Goal: Transaction & Acquisition: Purchase product/service

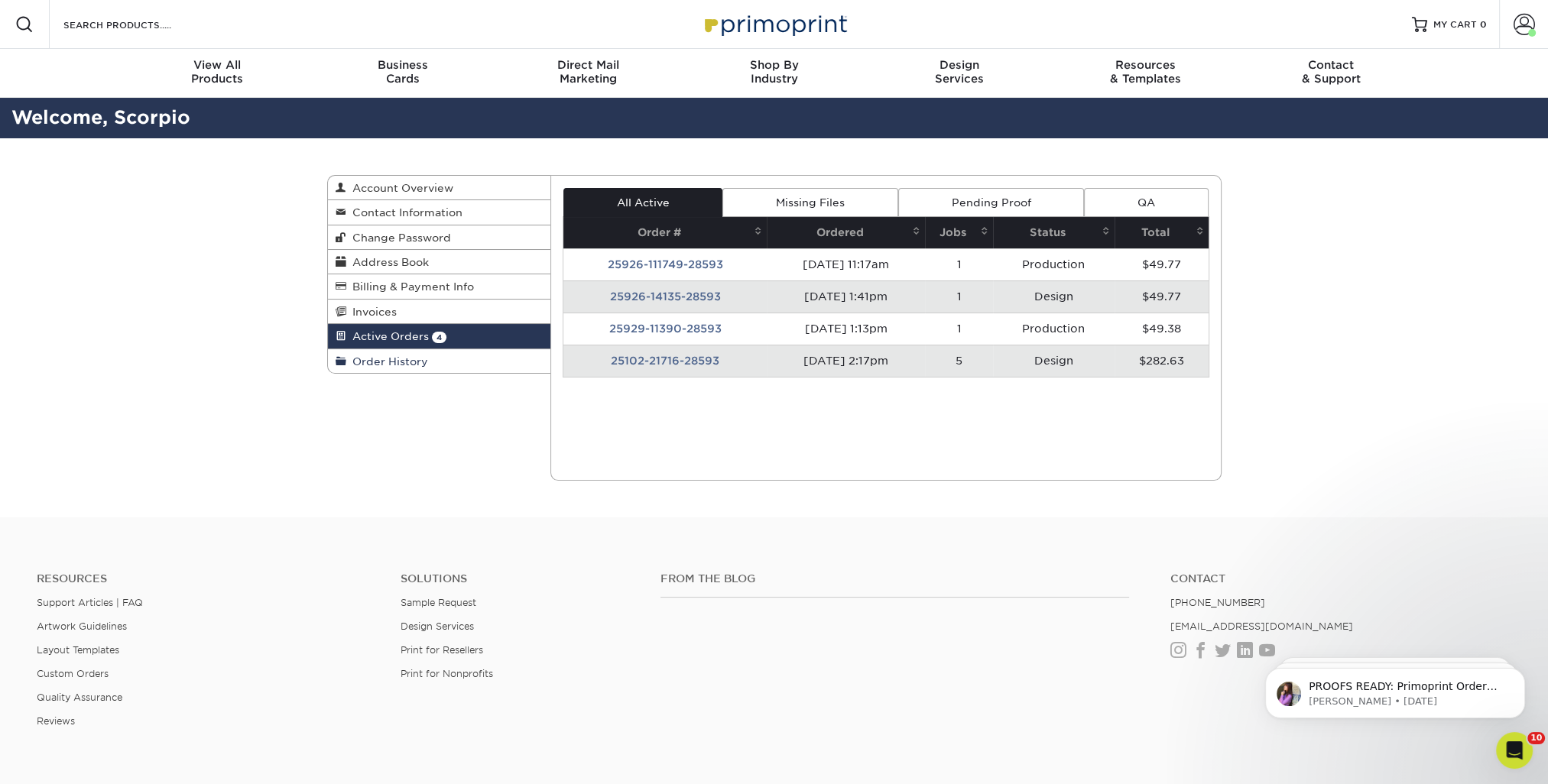
click at [401, 359] on span "Order History" at bounding box center [386, 361] width 82 height 12
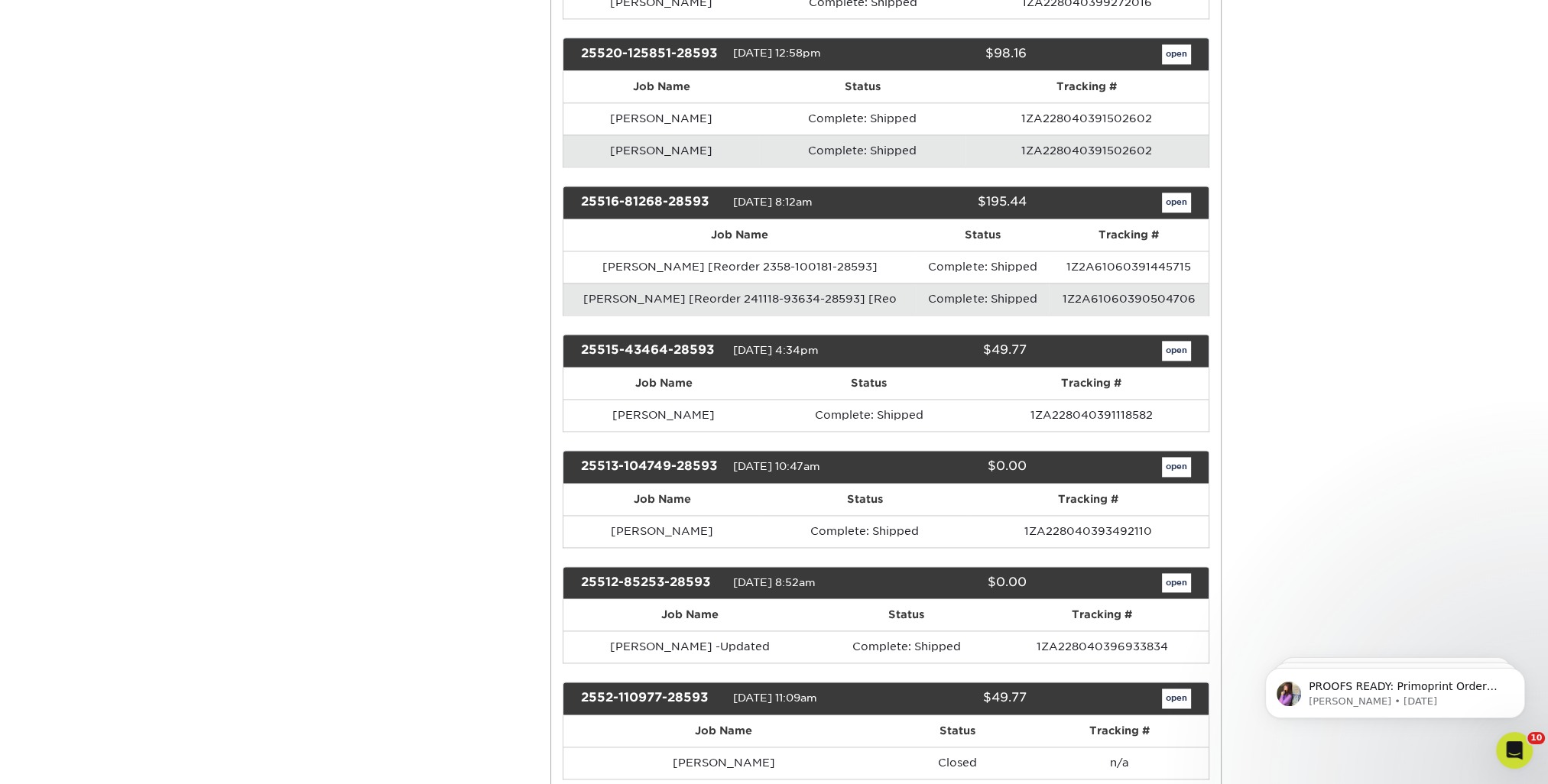
scroll to position [4494, 0]
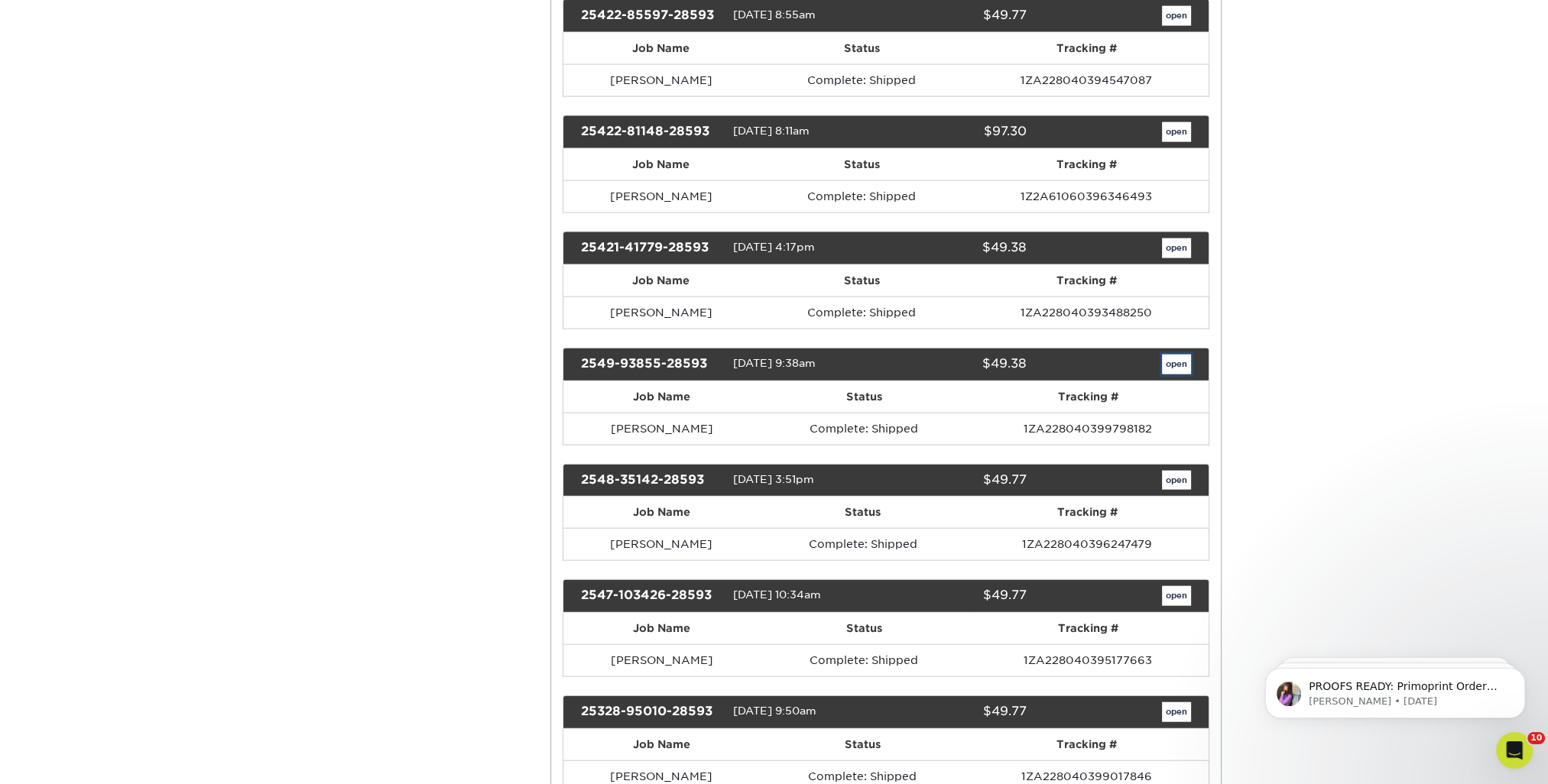
click at [1175, 355] on link "open" at bounding box center [1176, 365] width 29 height 20
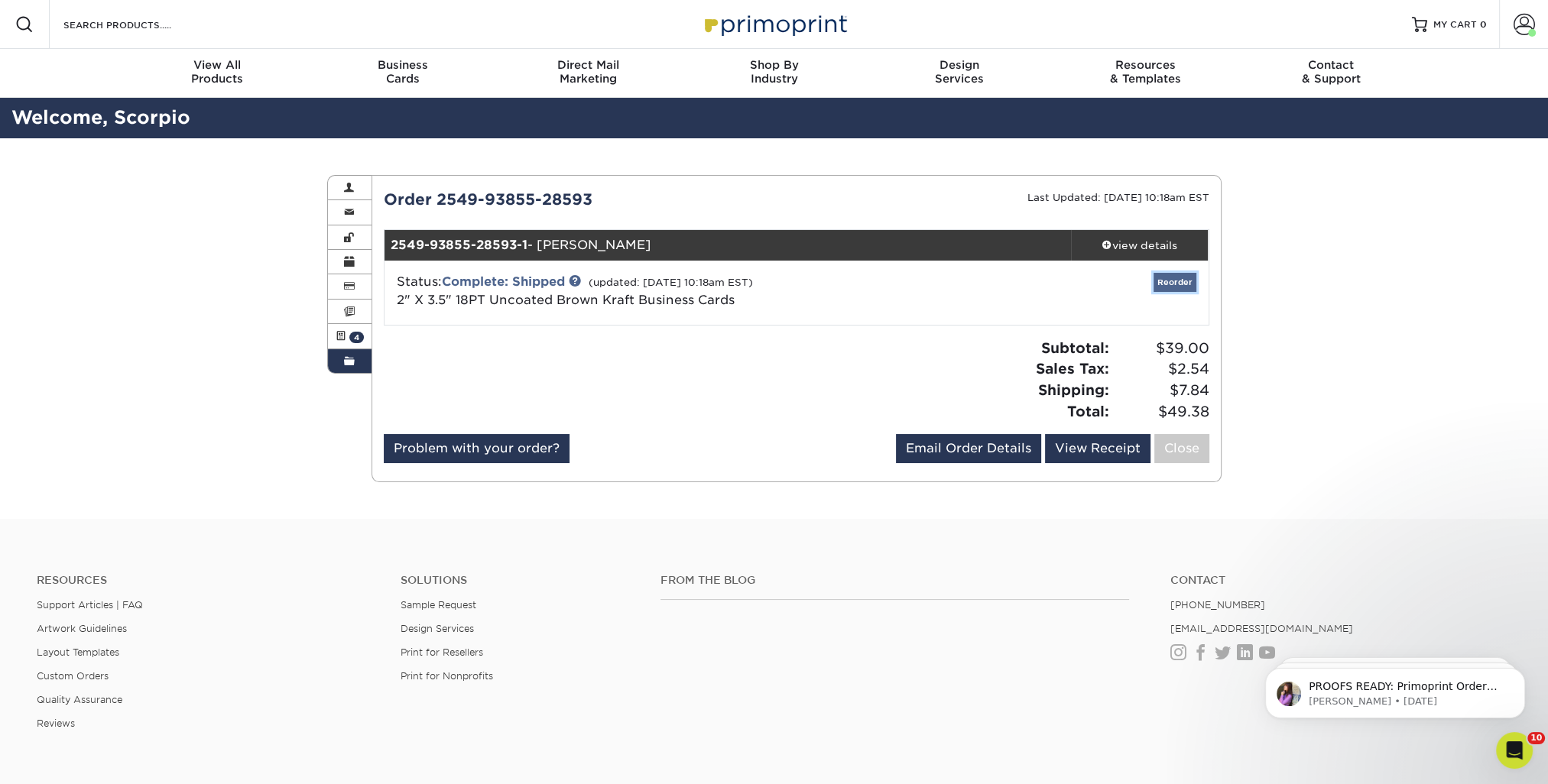
click at [1182, 276] on link "Reorder" at bounding box center [1175, 283] width 43 height 19
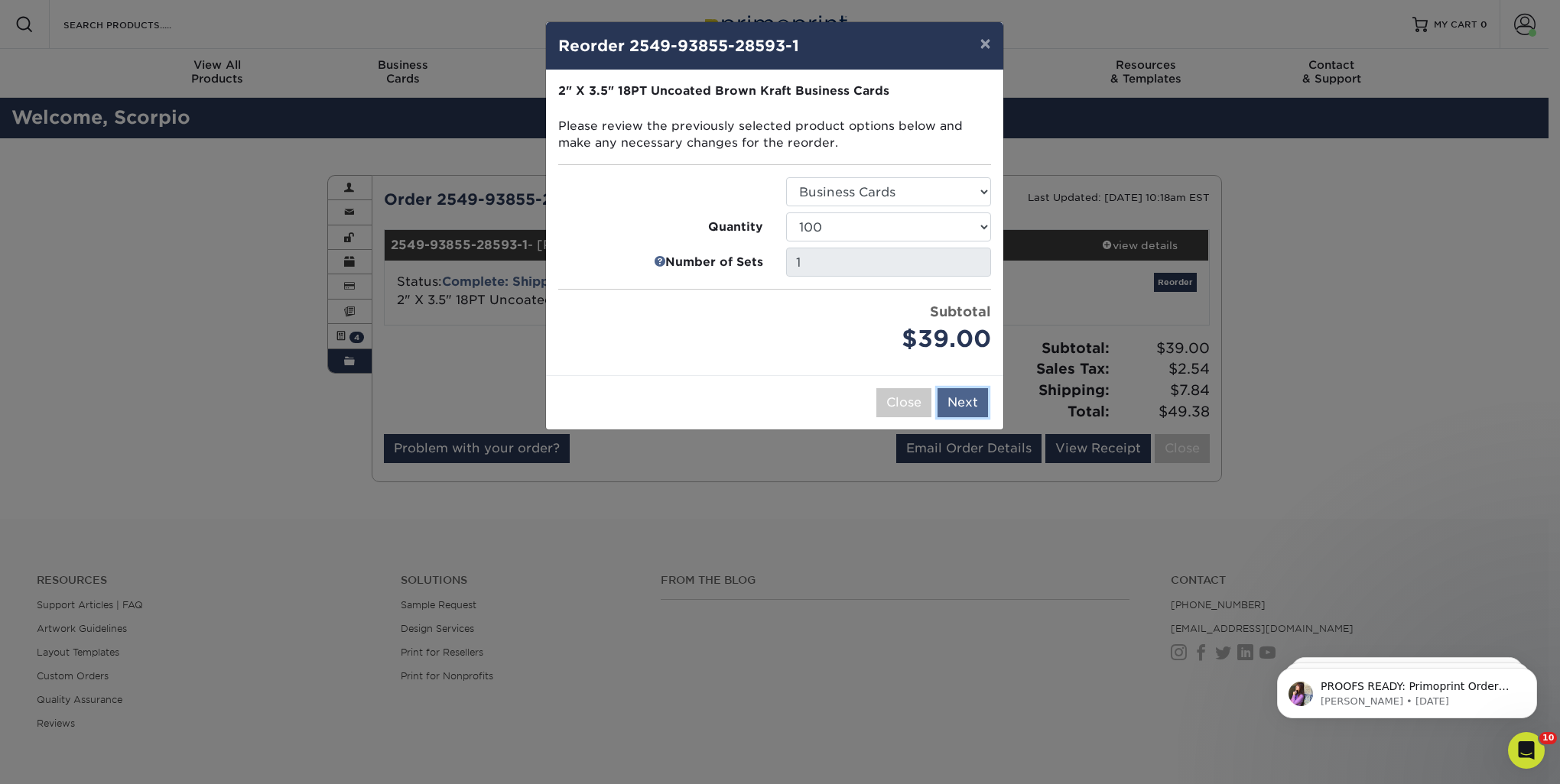
click at [979, 399] on button "Next" at bounding box center [962, 403] width 50 height 29
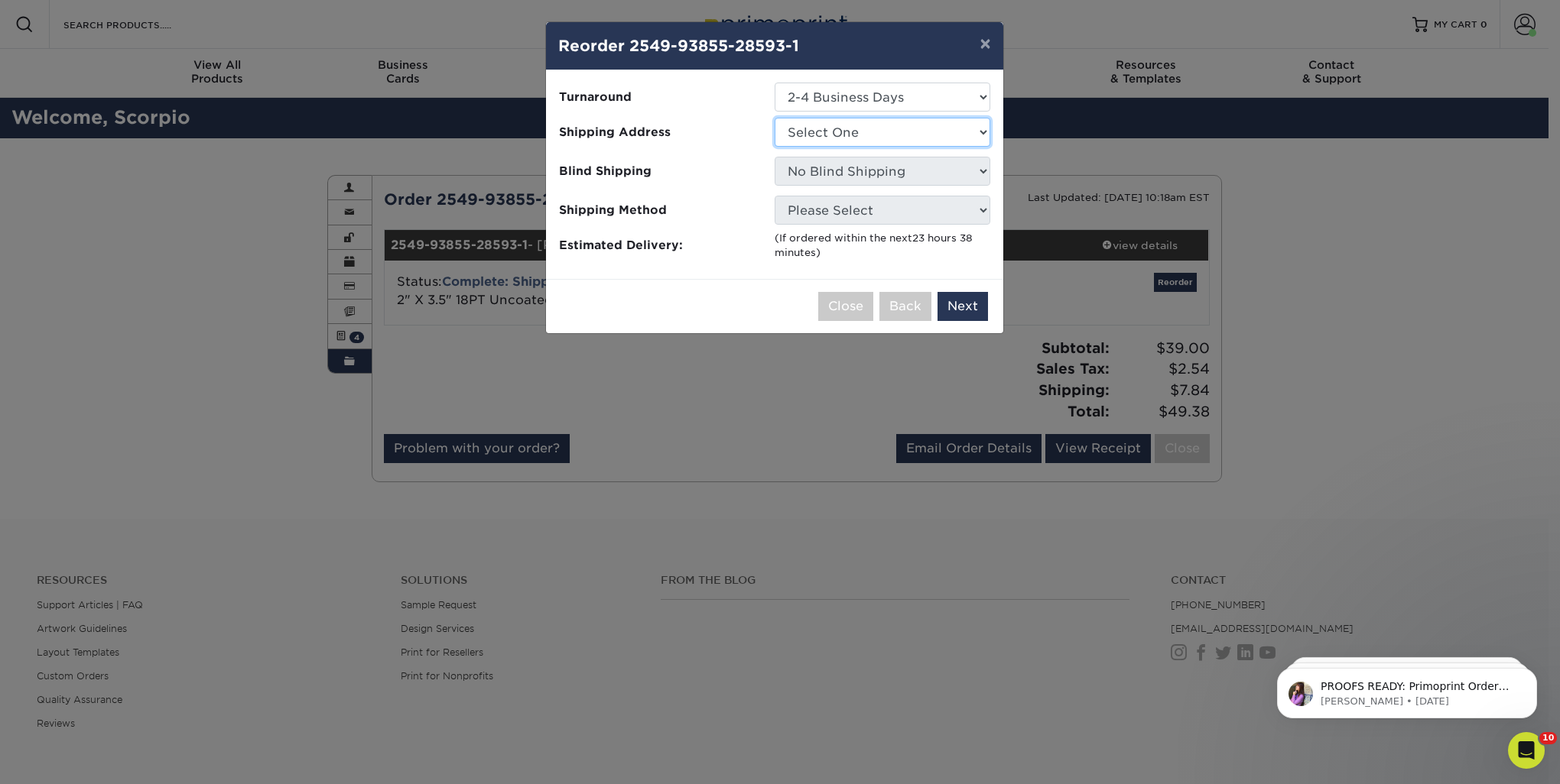
click at [878, 133] on select "Select One Gainesville Office [PERSON_NAME][GEOGRAPHIC_DATA] [GEOGRAPHIC_DATA] …" at bounding box center [882, 133] width 216 height 29
select select "273130"
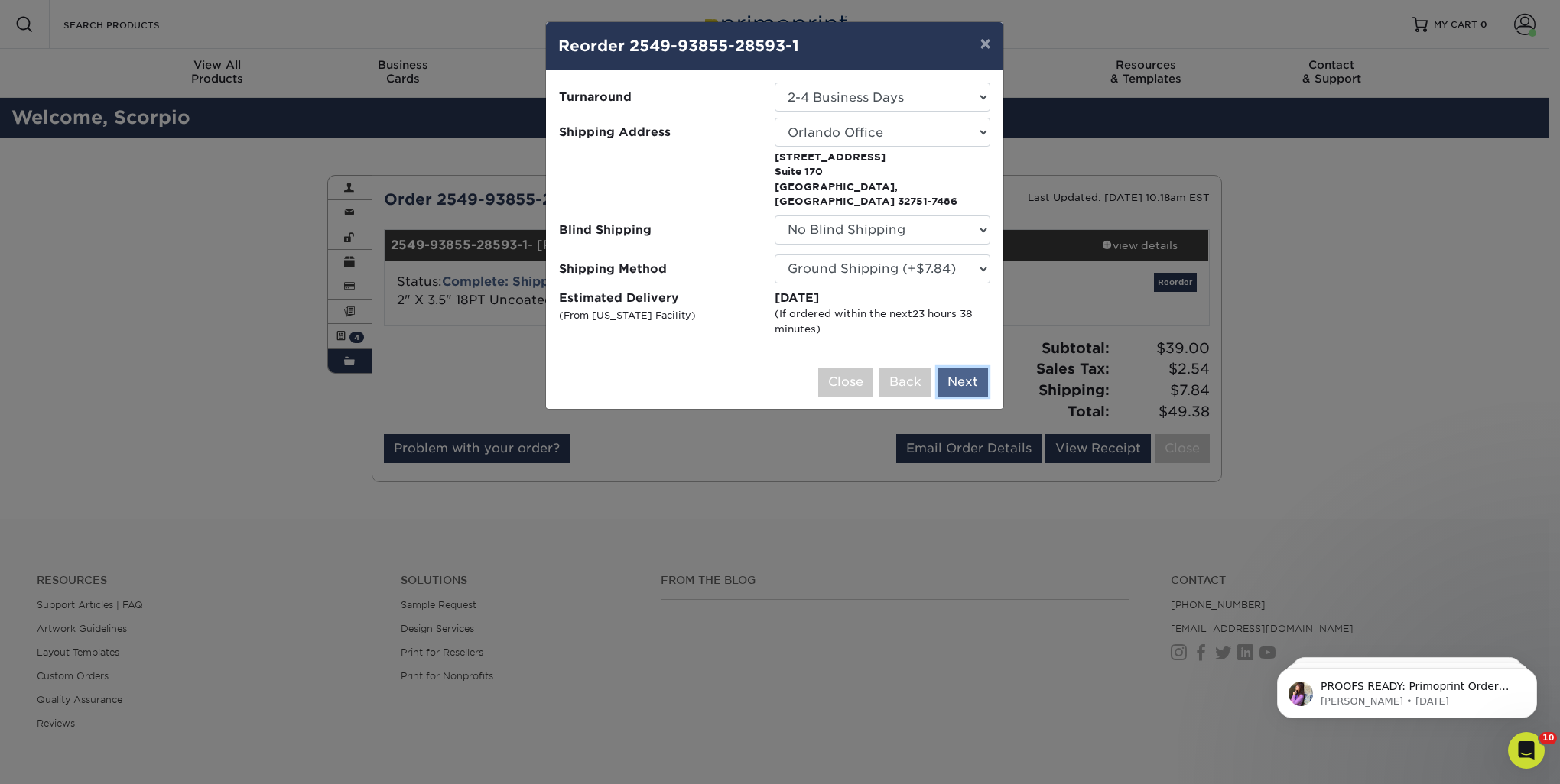
click at [964, 368] on button "Next" at bounding box center [962, 382] width 50 height 29
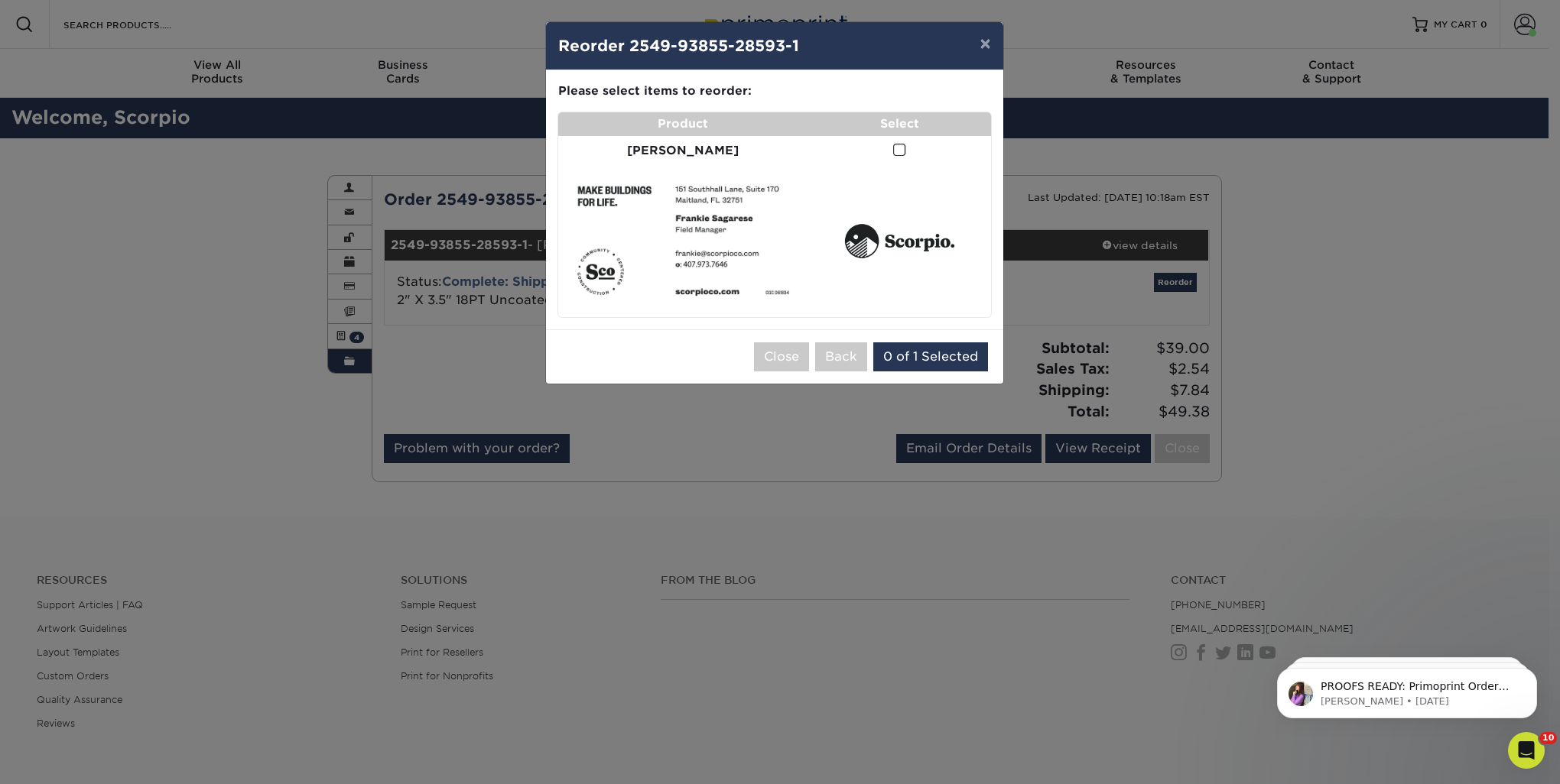
click at [894, 146] on span at bounding box center [900, 150] width 13 height 15
click at [0, 0] on input "checkbox" at bounding box center [0, 0] width 0 height 0
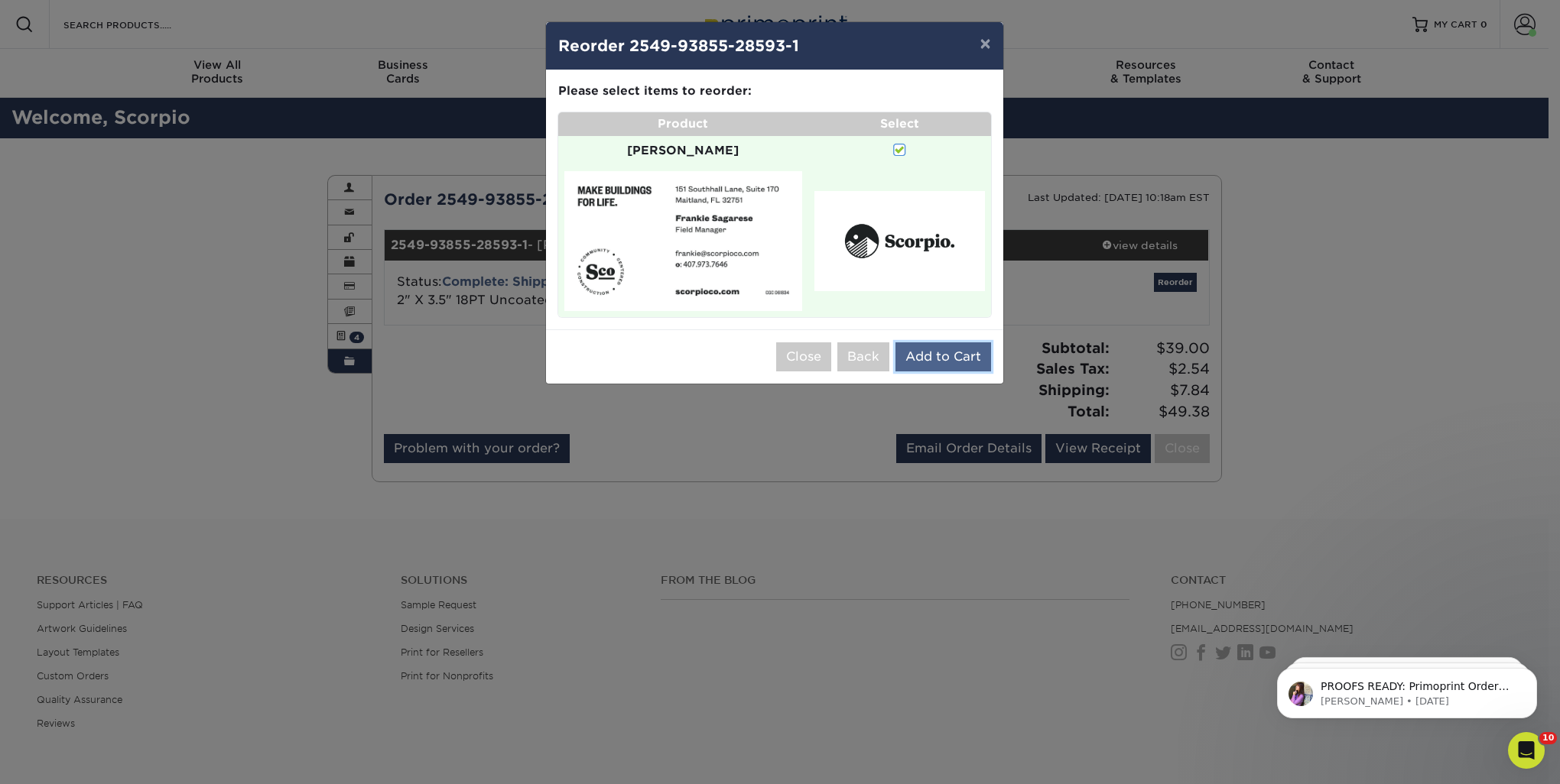
click at [924, 343] on button "Add to Cart" at bounding box center [943, 357] width 95 height 29
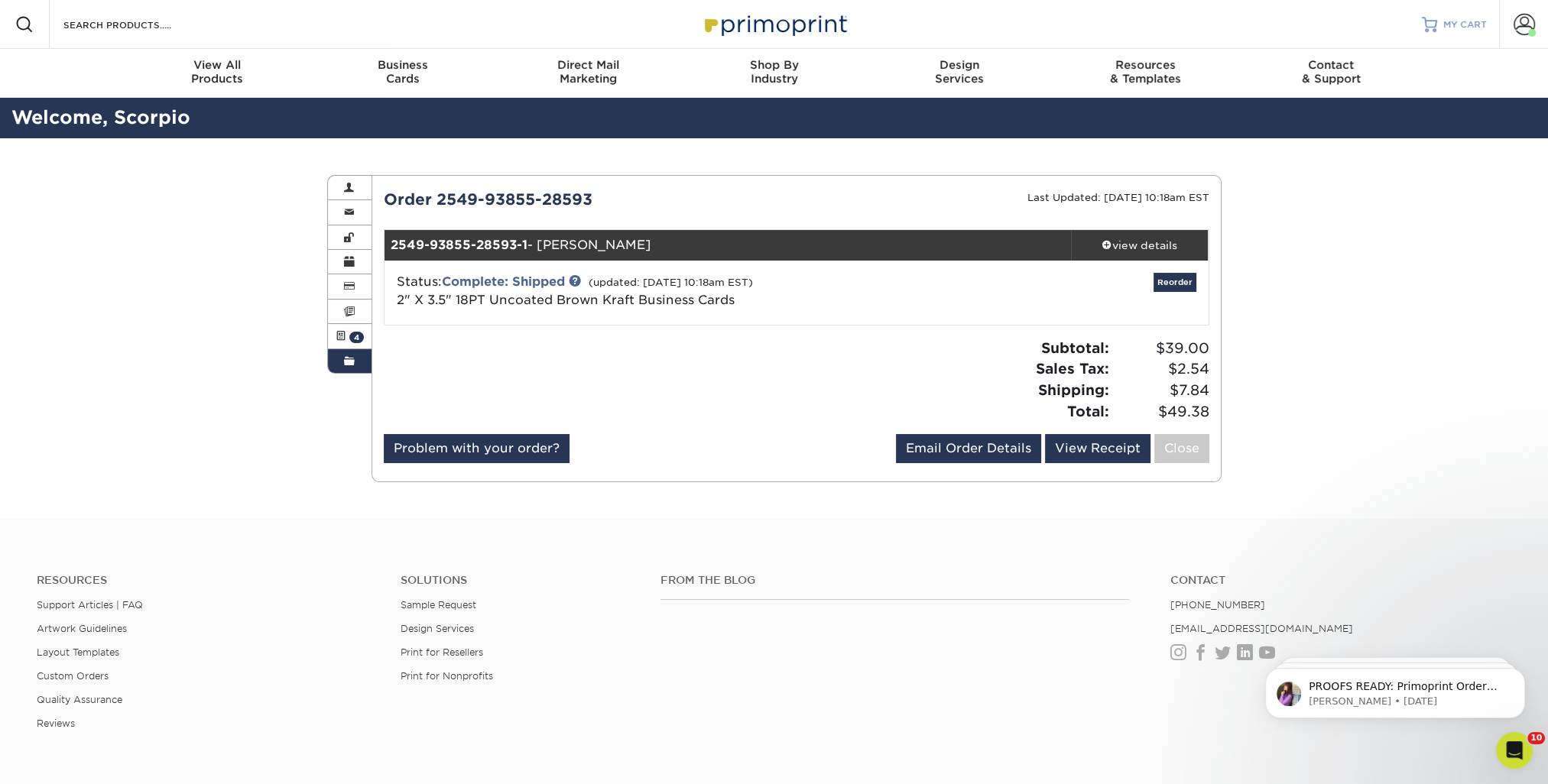
click at [1462, 25] on span "MY CART" at bounding box center [1465, 25] width 44 height 13
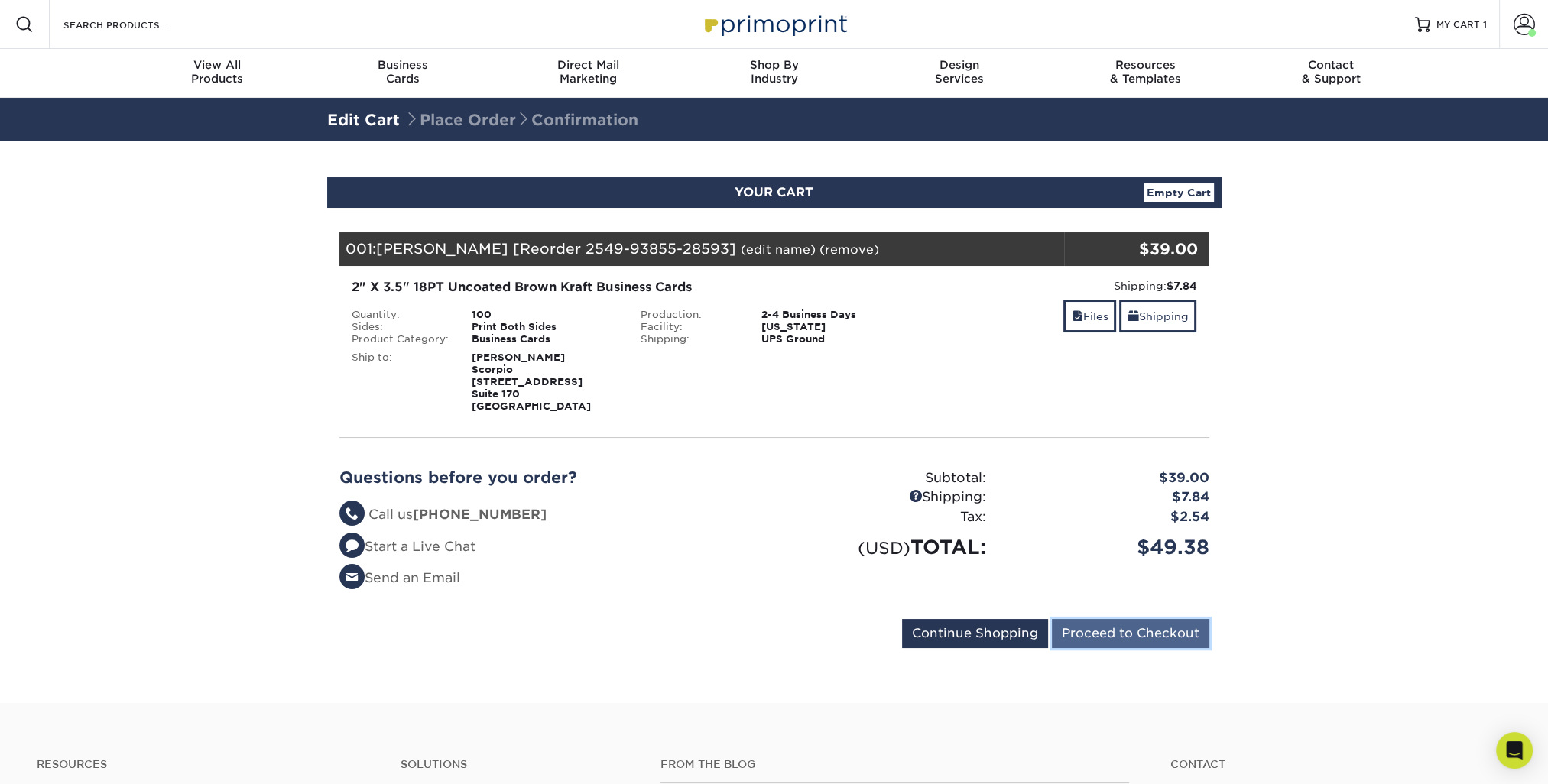
click at [1116, 640] on input "Proceed to Checkout" at bounding box center [1130, 634] width 158 height 29
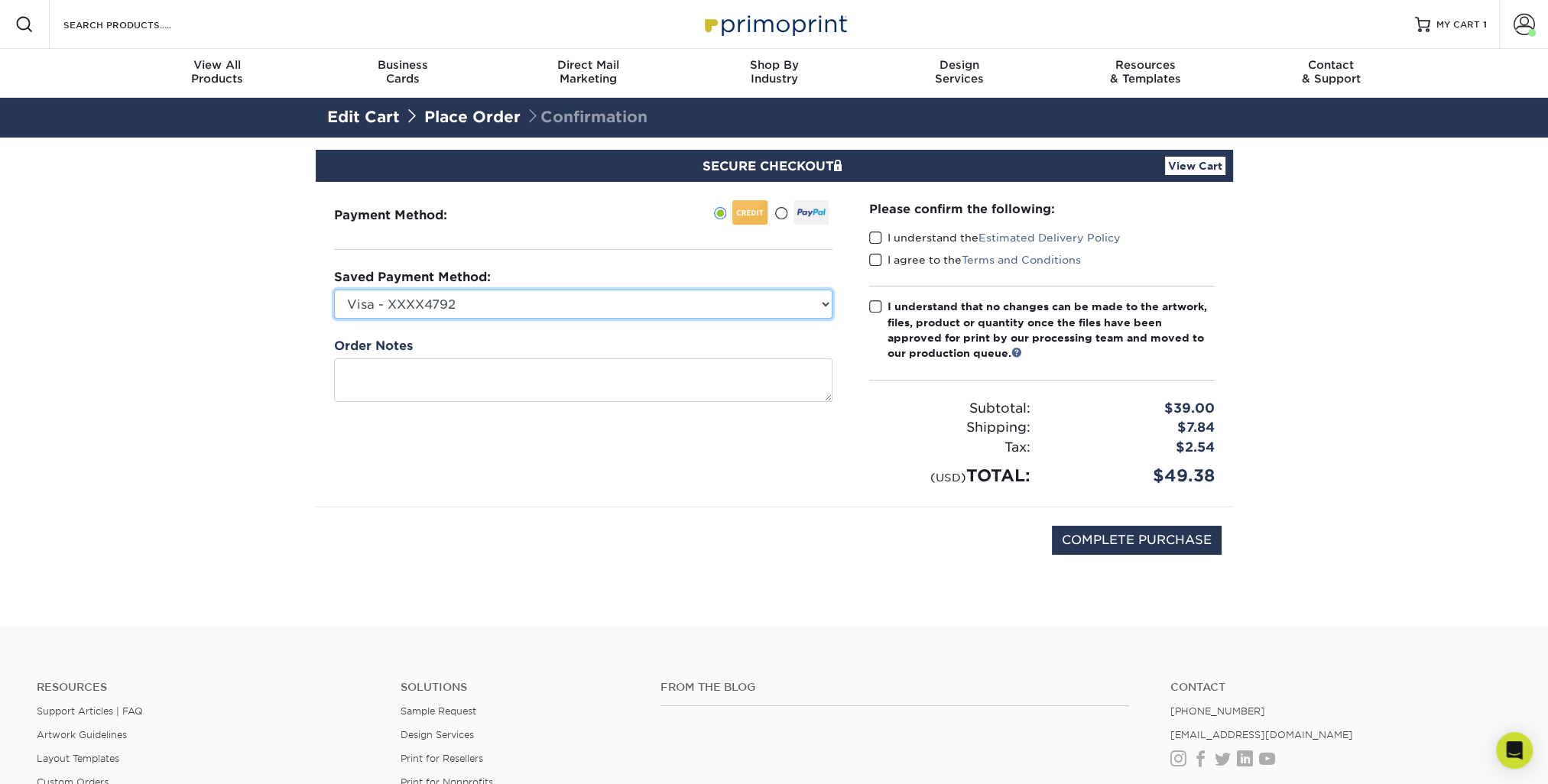
click at [587, 298] on select "Visa - XXXX4792 Visa - XXXX5126 Visa - XXXX6562 Visa - XXXX8990 Visa - XXXX7950…" at bounding box center [583, 304] width 499 height 29
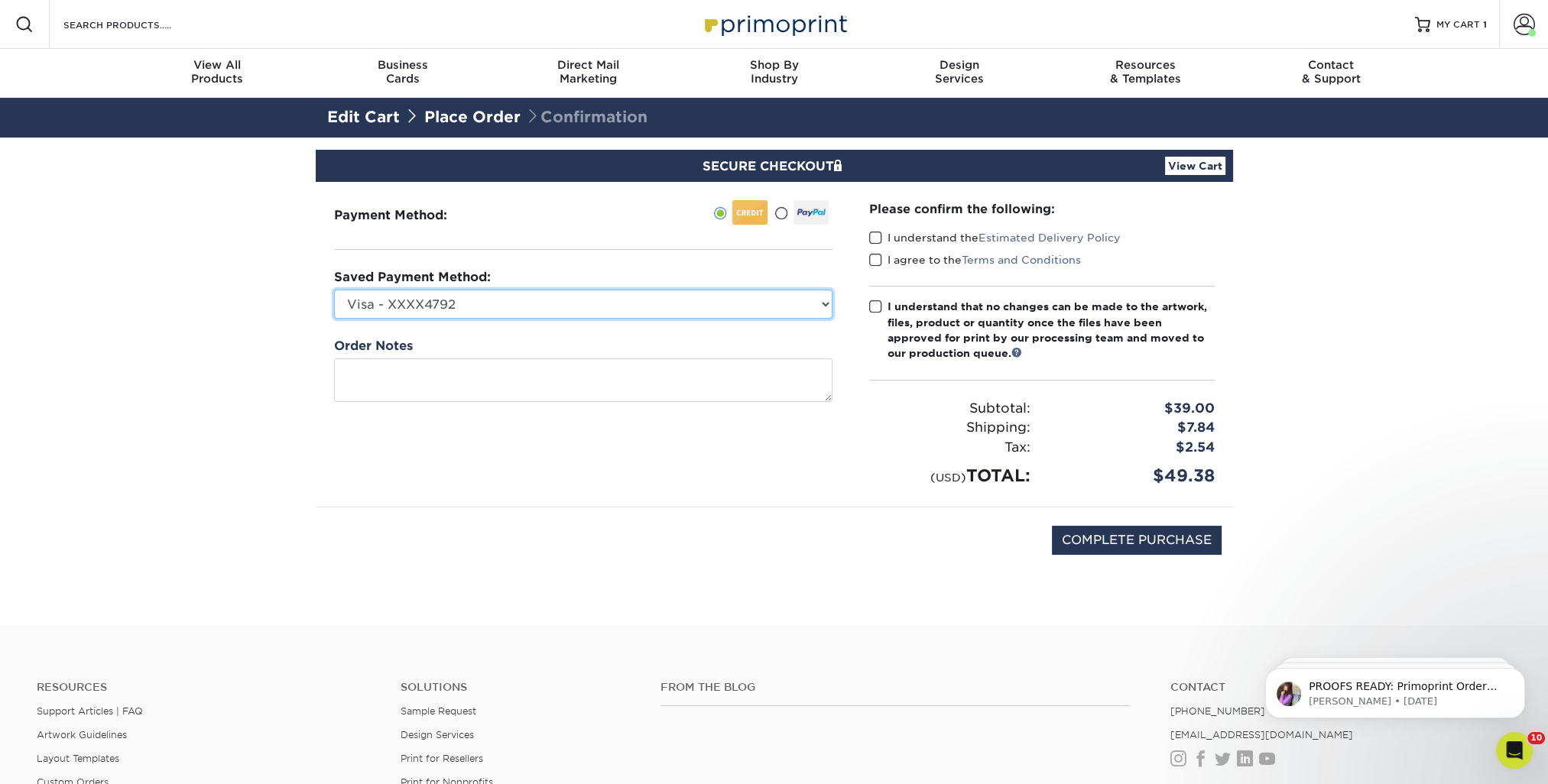
select select "74747"
click at [334, 289] on select "Visa - XXXX4792 Visa - XXXX5126 Visa - XXXX6562 Visa - XXXX8990 Visa - XXXX7950…" at bounding box center [583, 304] width 499 height 29
click at [874, 237] on span at bounding box center [875, 238] width 13 height 15
click at [0, 0] on input "I understand the Estimated Delivery Policy" at bounding box center [0, 0] width 0 height 0
click at [873, 256] on span at bounding box center [875, 260] width 13 height 15
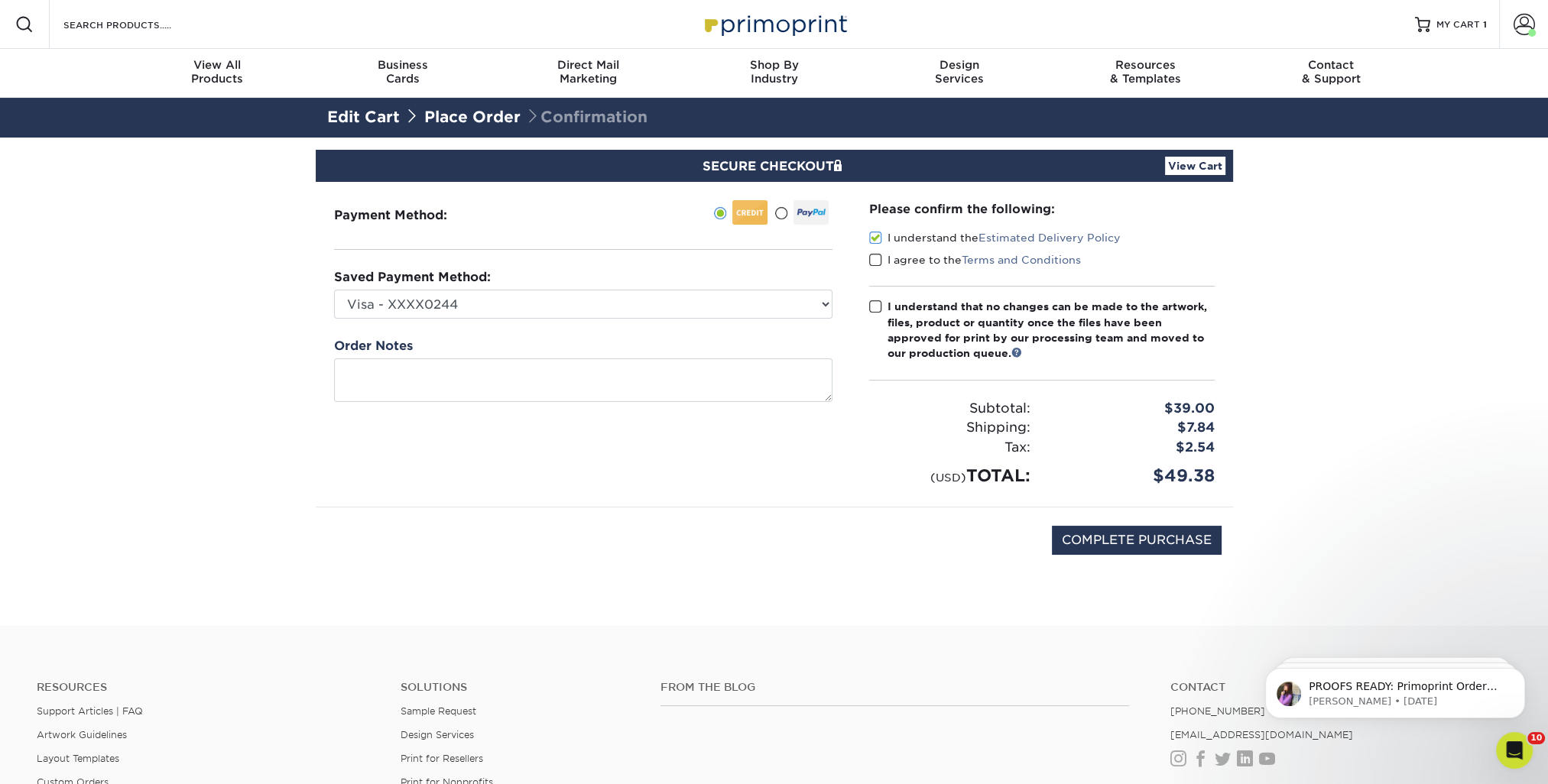
click at [0, 0] on input "I agree to the Terms and Conditions" at bounding box center [0, 0] width 0 height 0
click at [875, 301] on span at bounding box center [875, 307] width 13 height 15
click at [0, 0] on input "I understand that no changes can be made to the artwork, files, product or quan…" at bounding box center [0, 0] width 0 height 0
click at [1067, 537] on input "COMPLETE PURCHASE" at bounding box center [1137, 541] width 170 height 29
type input "PROCESSING, PLEASE WAIT..."
